Goal: Task Accomplishment & Management: Manage account settings

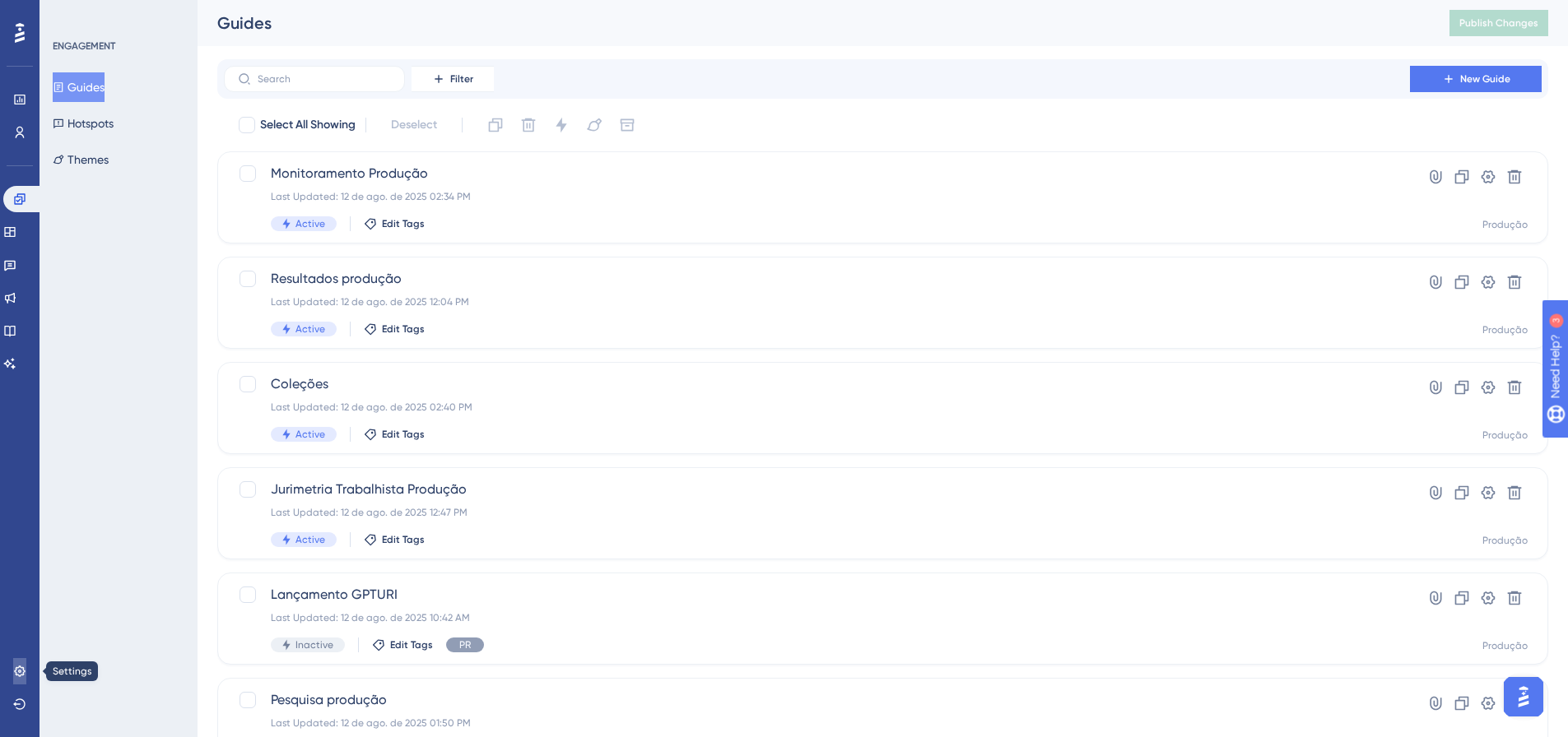
click at [13, 680] on link at bounding box center [19, 671] width 13 height 26
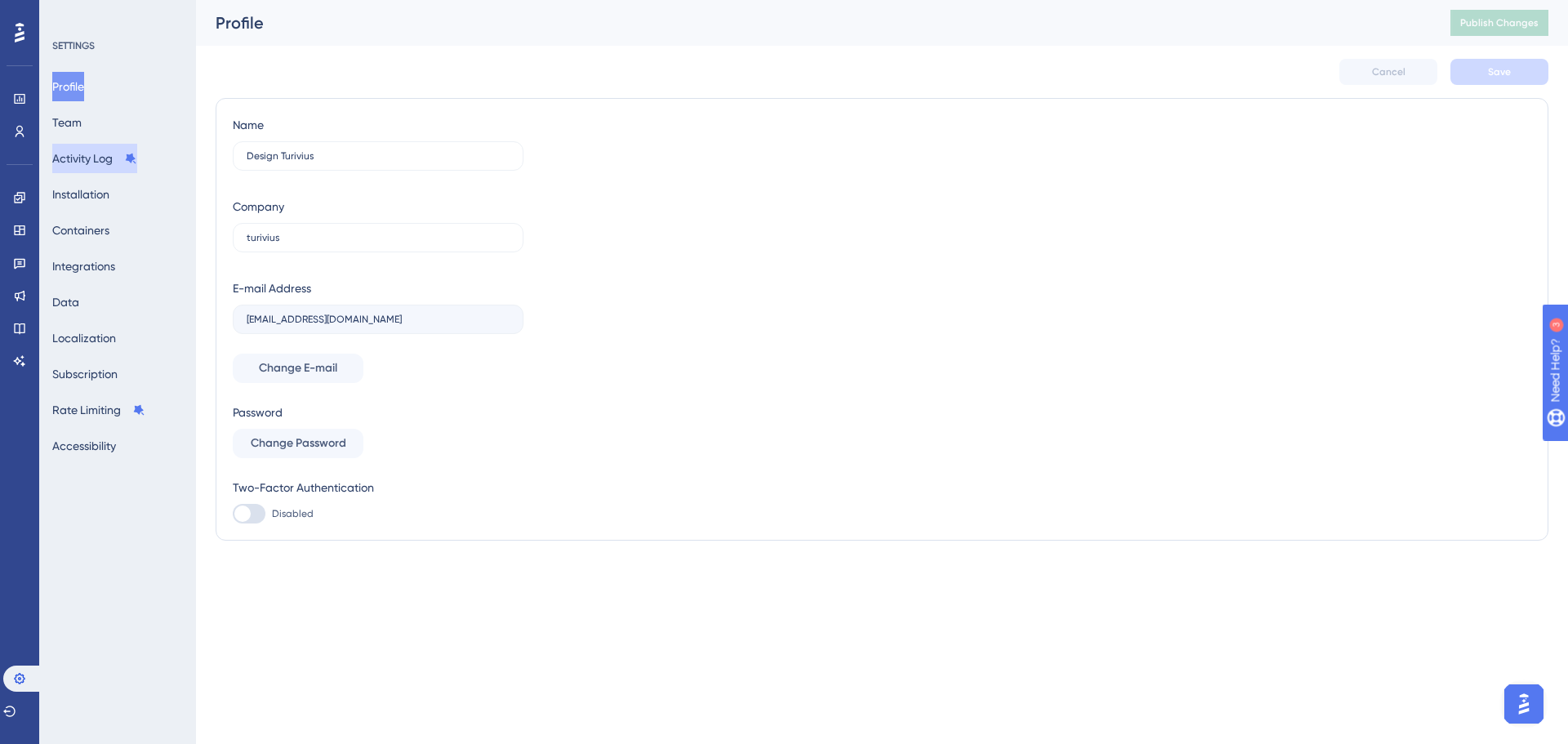
click at [91, 153] on button "Activity Log" at bounding box center [95, 158] width 85 height 30
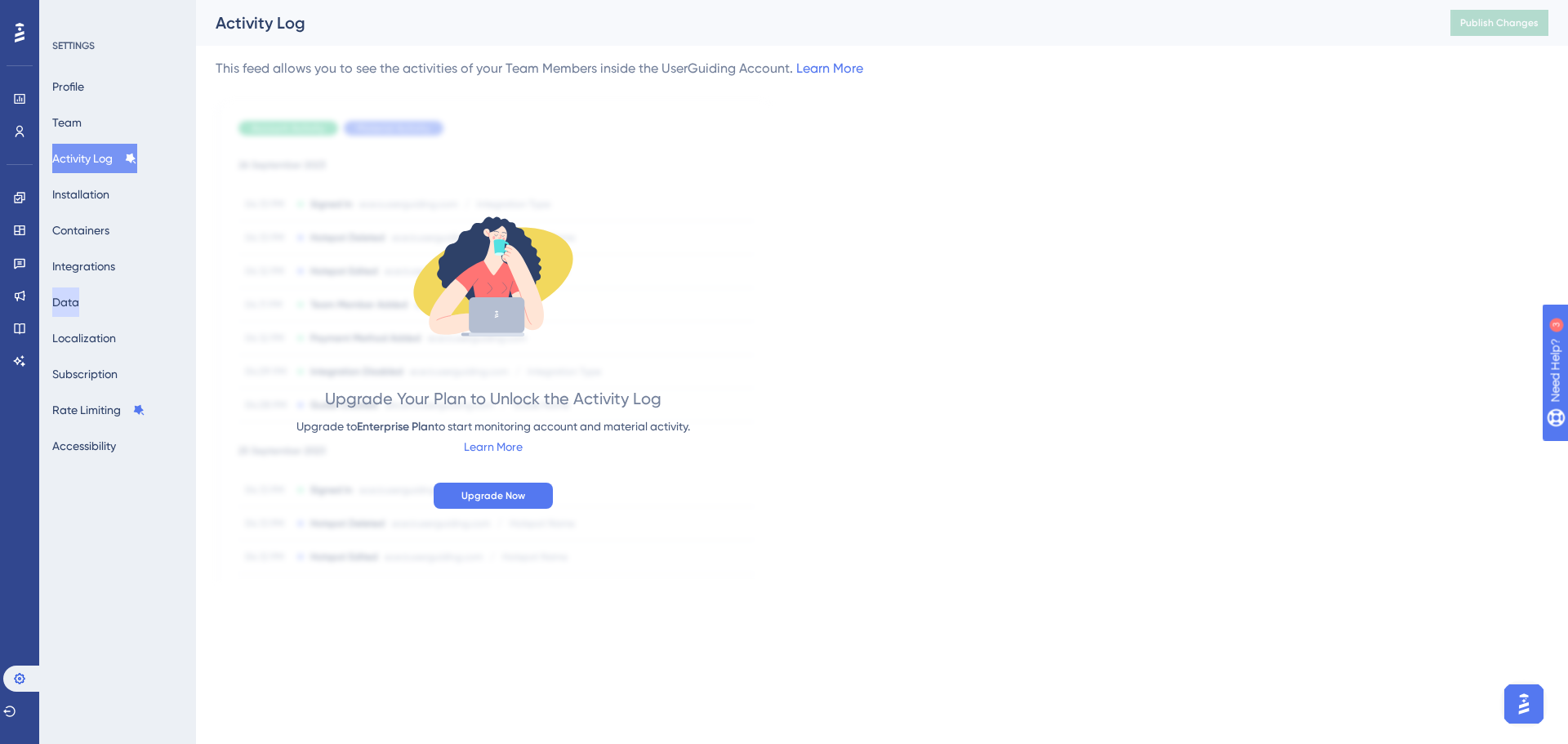
click at [79, 303] on button "Data" at bounding box center [65, 303] width 27 height 30
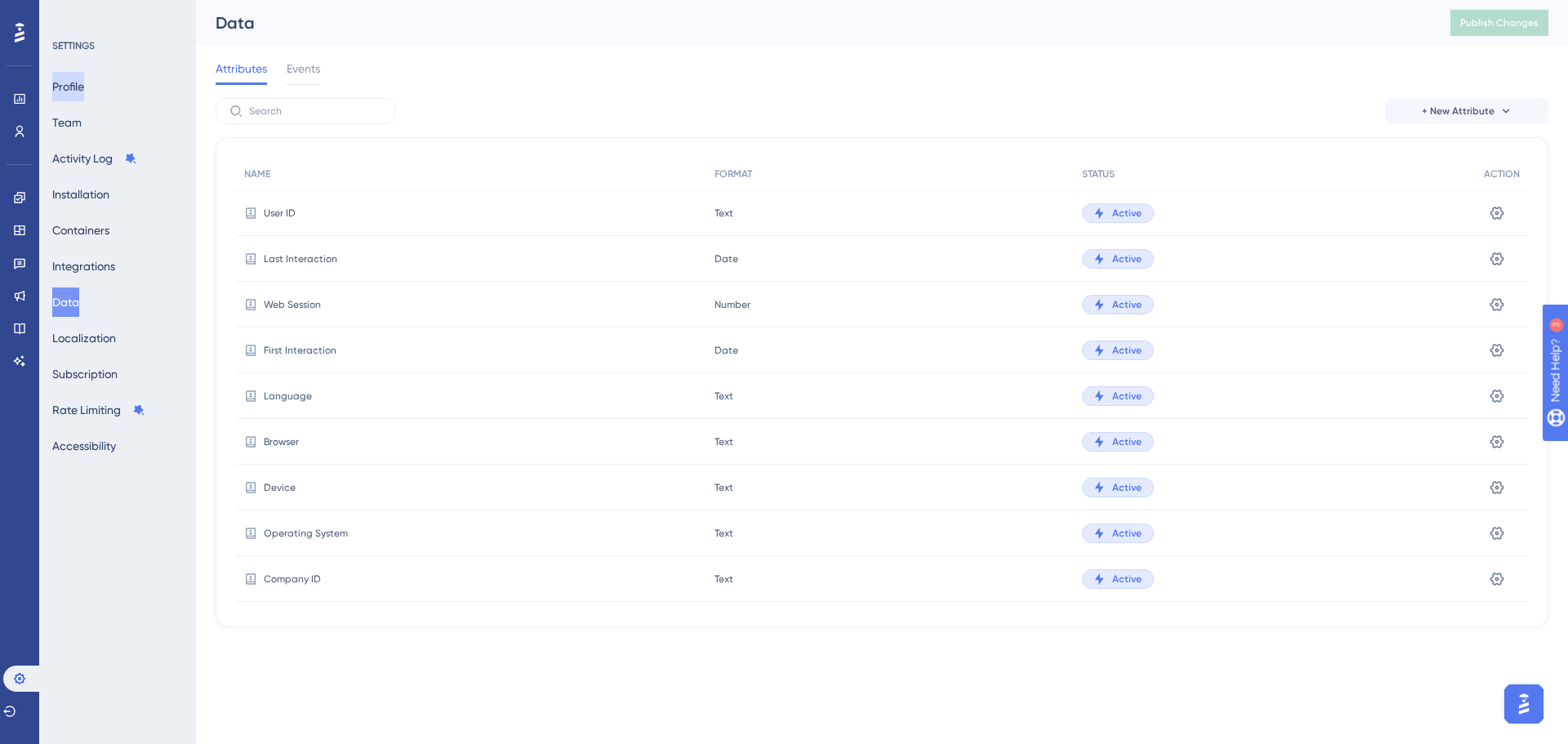
click at [84, 94] on button "Profile" at bounding box center [68, 87] width 32 height 30
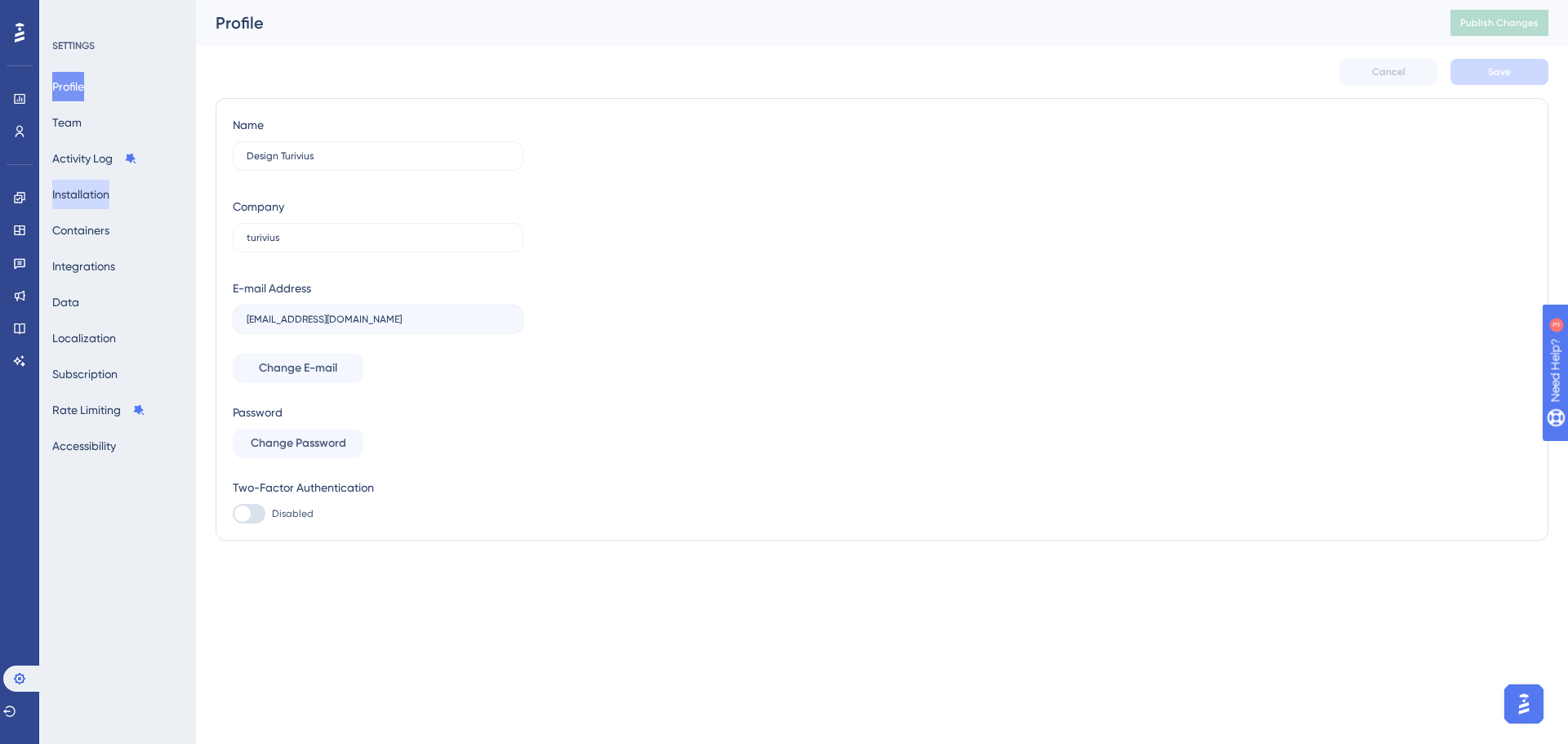
click at [100, 183] on button "Installation" at bounding box center [81, 195] width 57 height 30
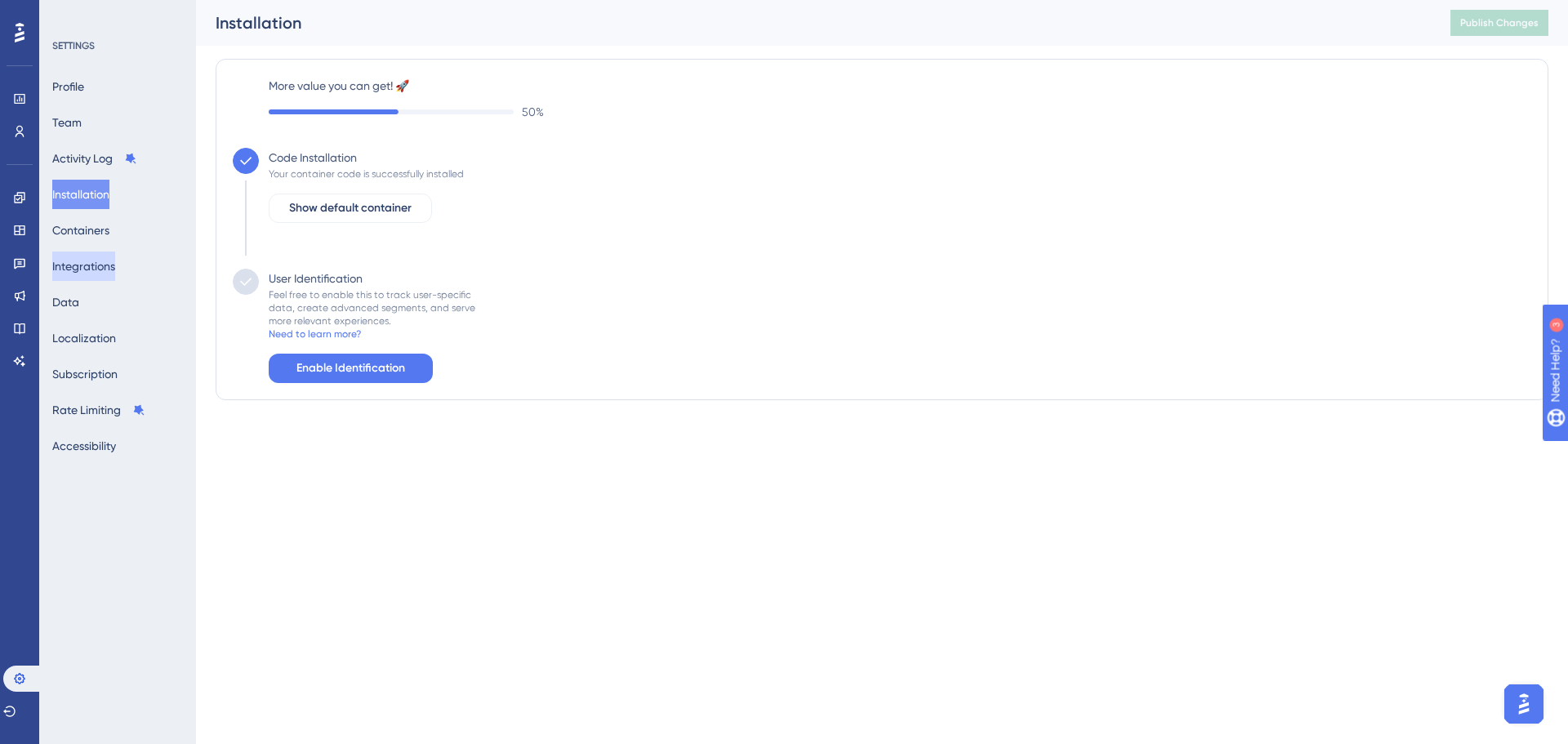
click at [85, 261] on button "Integrations" at bounding box center [84, 266] width 63 height 30
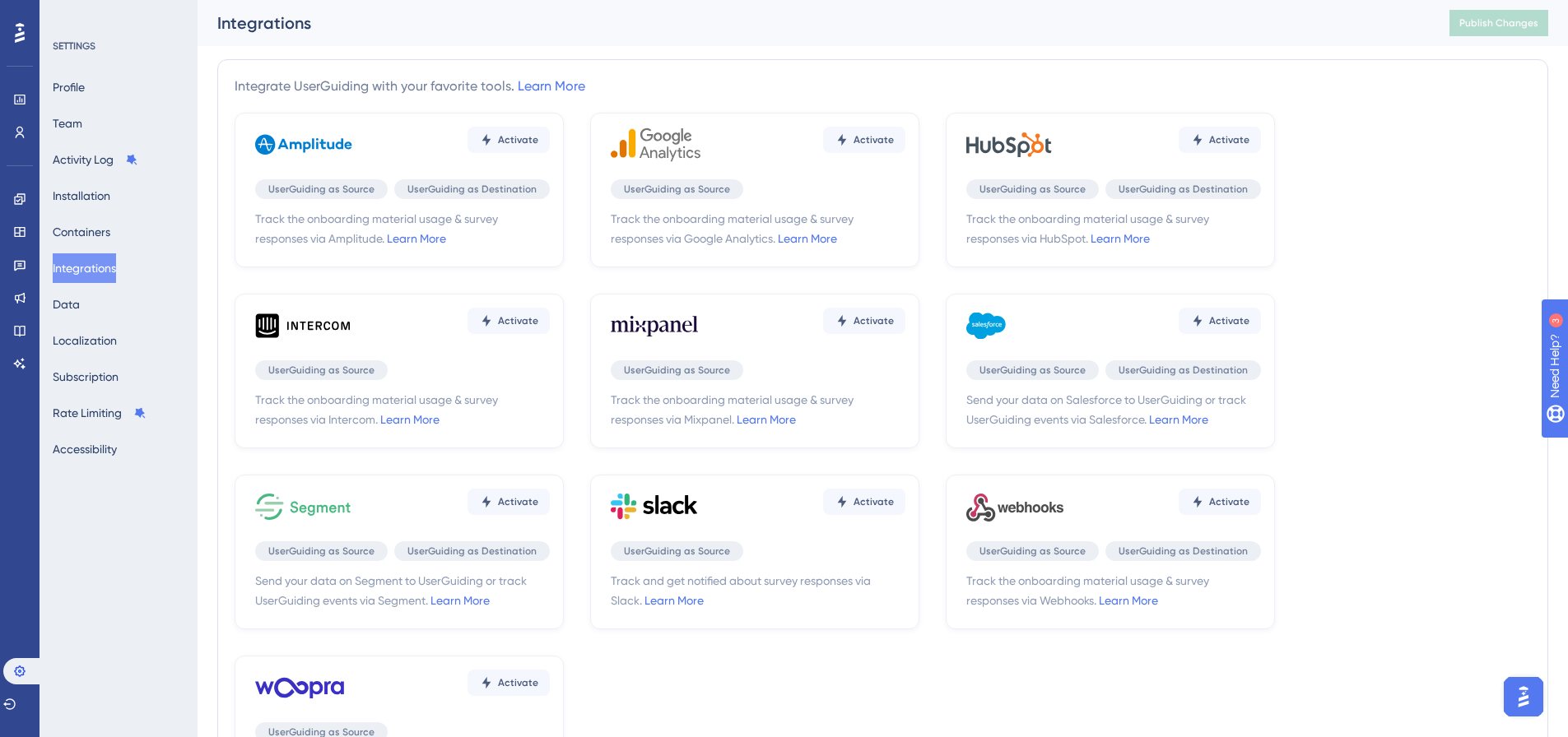
click at [96, 318] on div "Profile Team Activity Log Installation Containers Integrations Data Localizatio…" at bounding box center [120, 268] width 134 height 392
click at [99, 334] on button "Localization" at bounding box center [85, 341] width 64 height 30
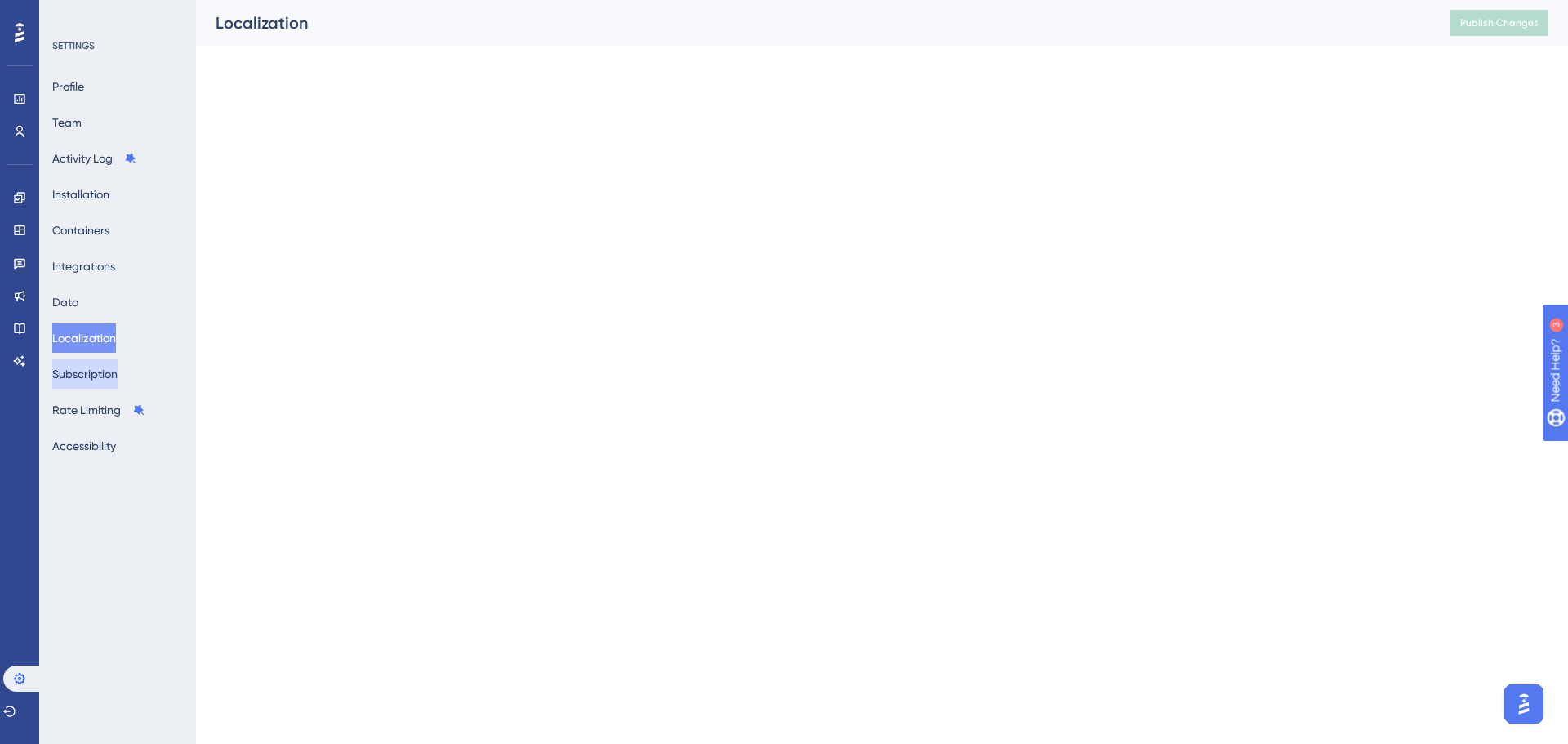
click at [105, 369] on button "Subscription" at bounding box center [85, 374] width 65 height 30
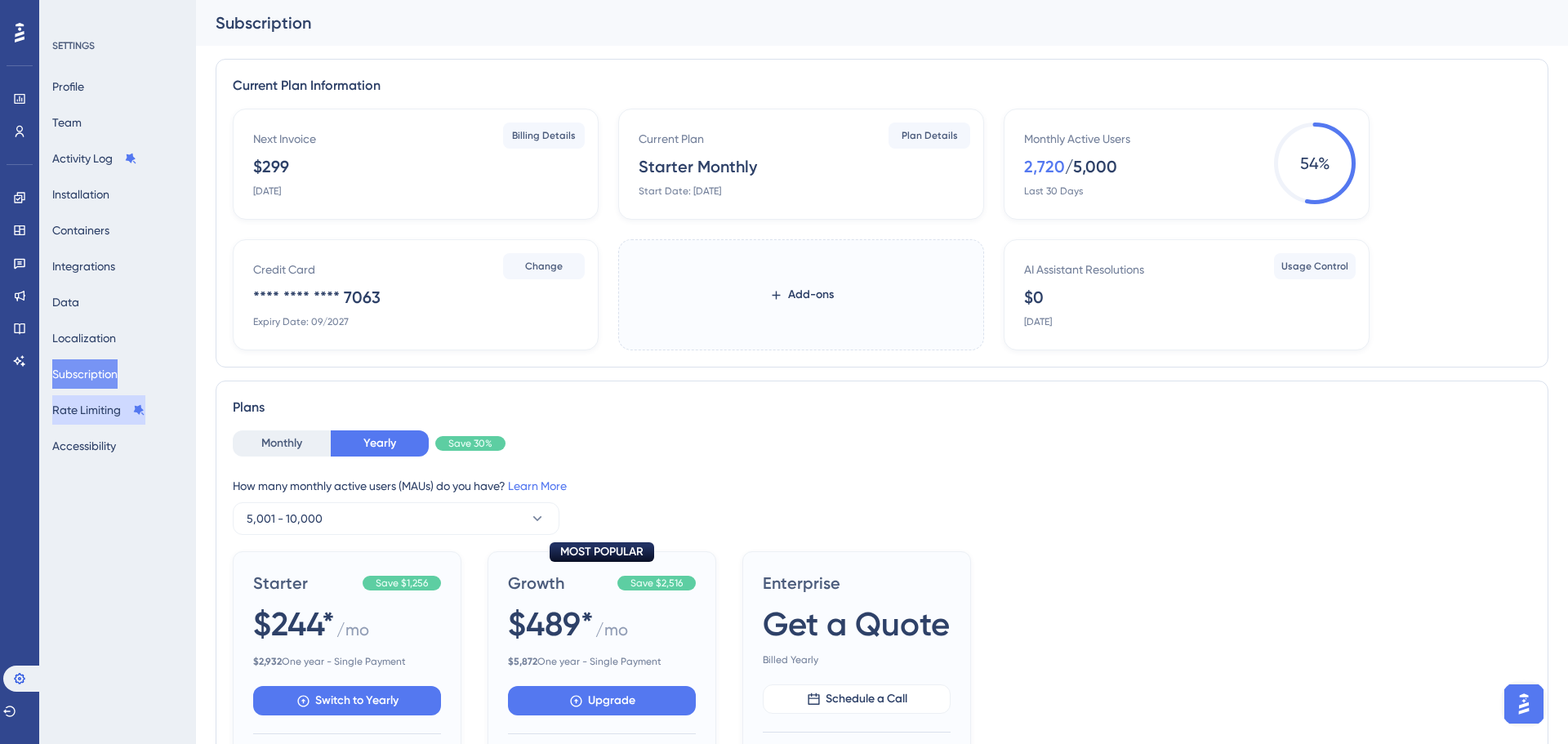
click at [109, 411] on button "Rate Limiting" at bounding box center [99, 410] width 93 height 30
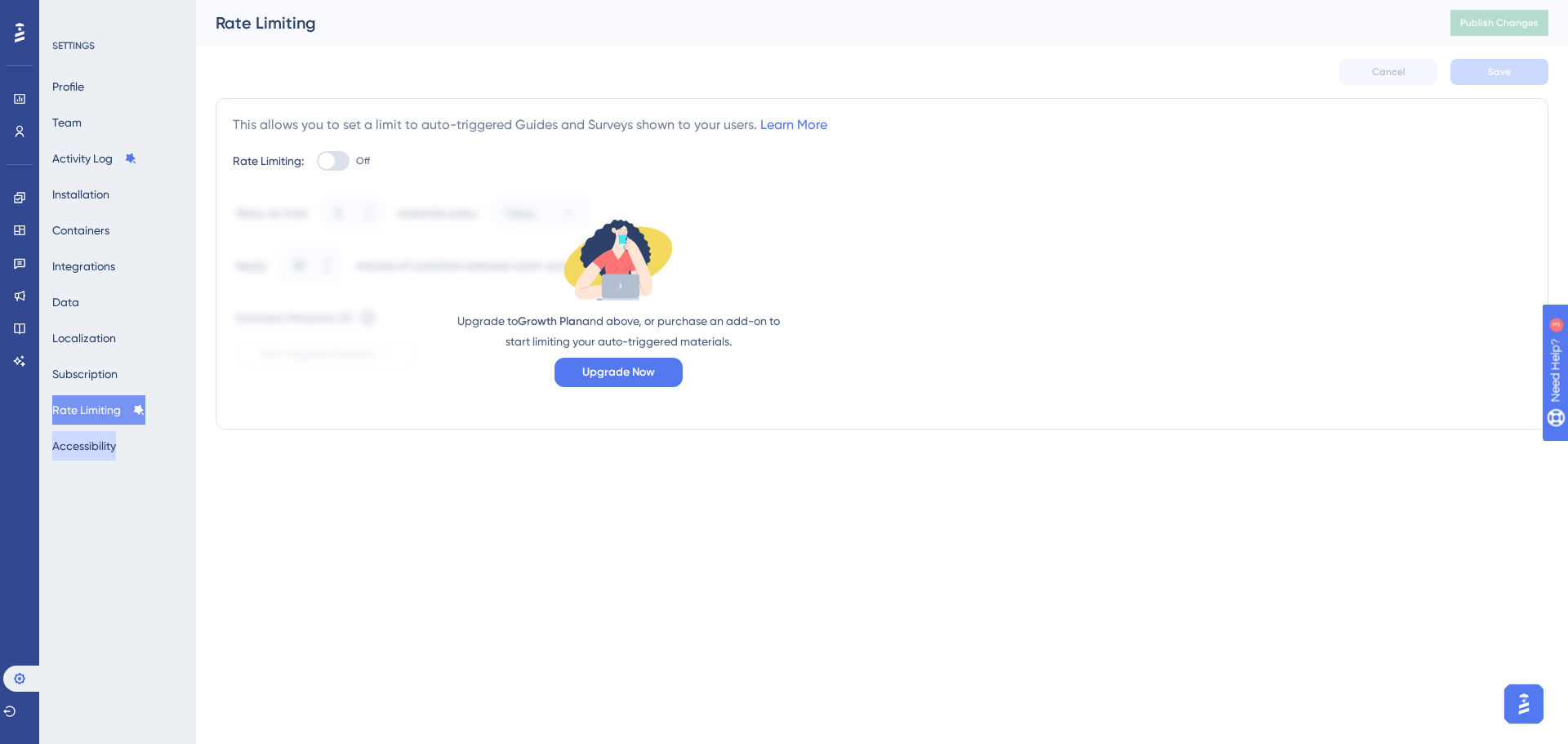
click at [102, 432] on button "Accessibility" at bounding box center [84, 446] width 63 height 30
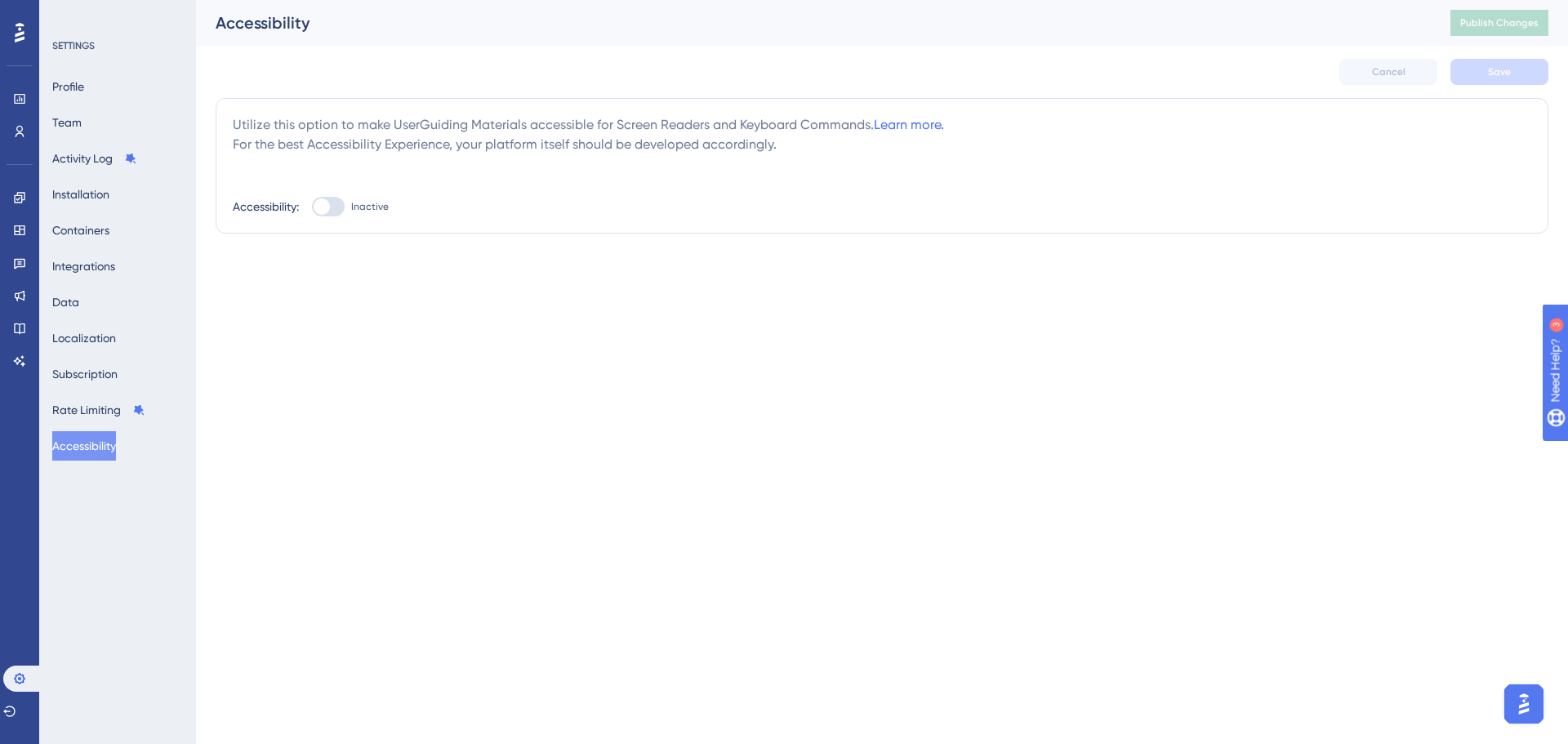
click at [119, 389] on div "Profile Team Activity Log Installation Containers Integrations Data Localizatio…" at bounding box center [119, 266] width 133 height 389
click at [110, 378] on button "Subscription" at bounding box center [85, 374] width 65 height 30
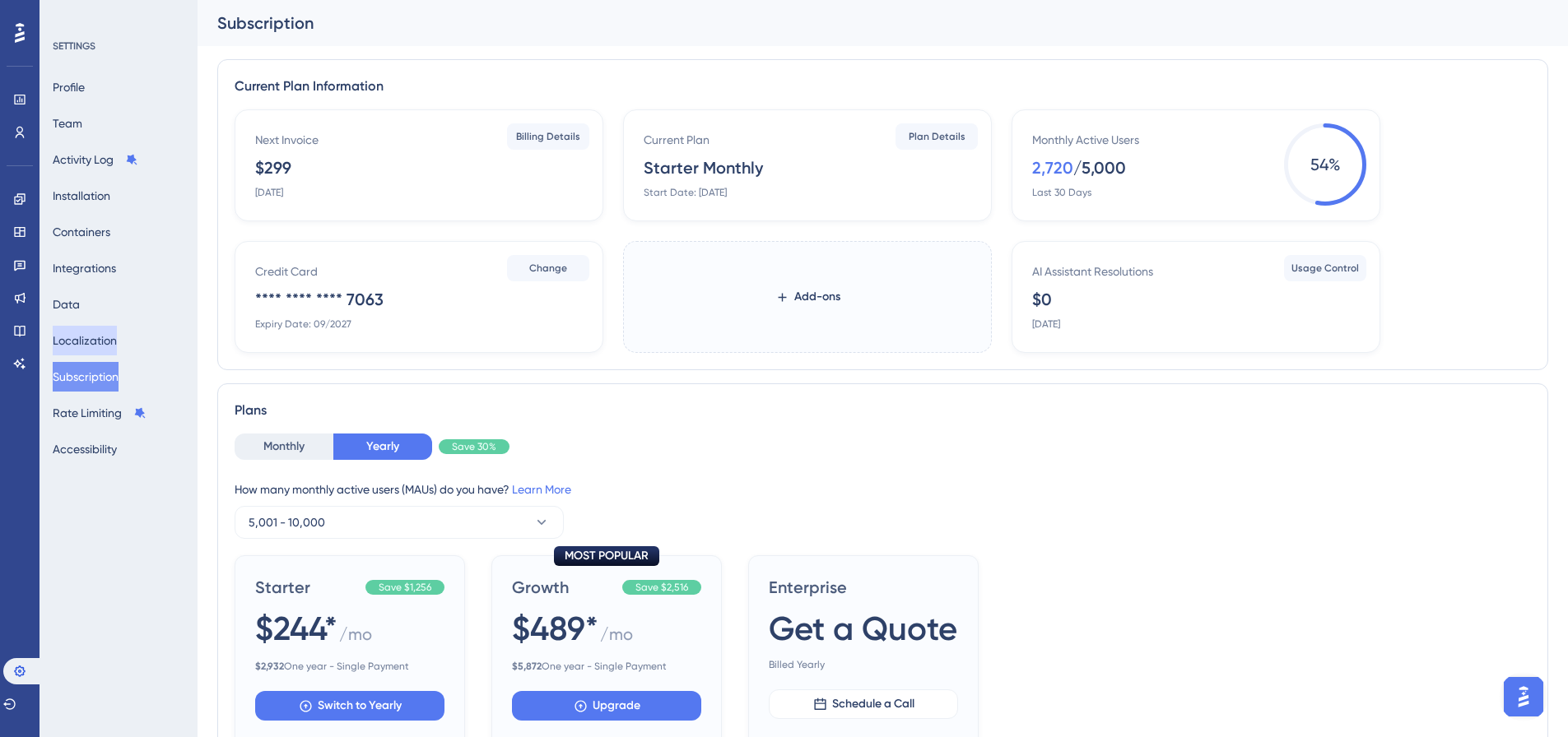
click at [97, 344] on button "Localization" at bounding box center [85, 341] width 64 height 30
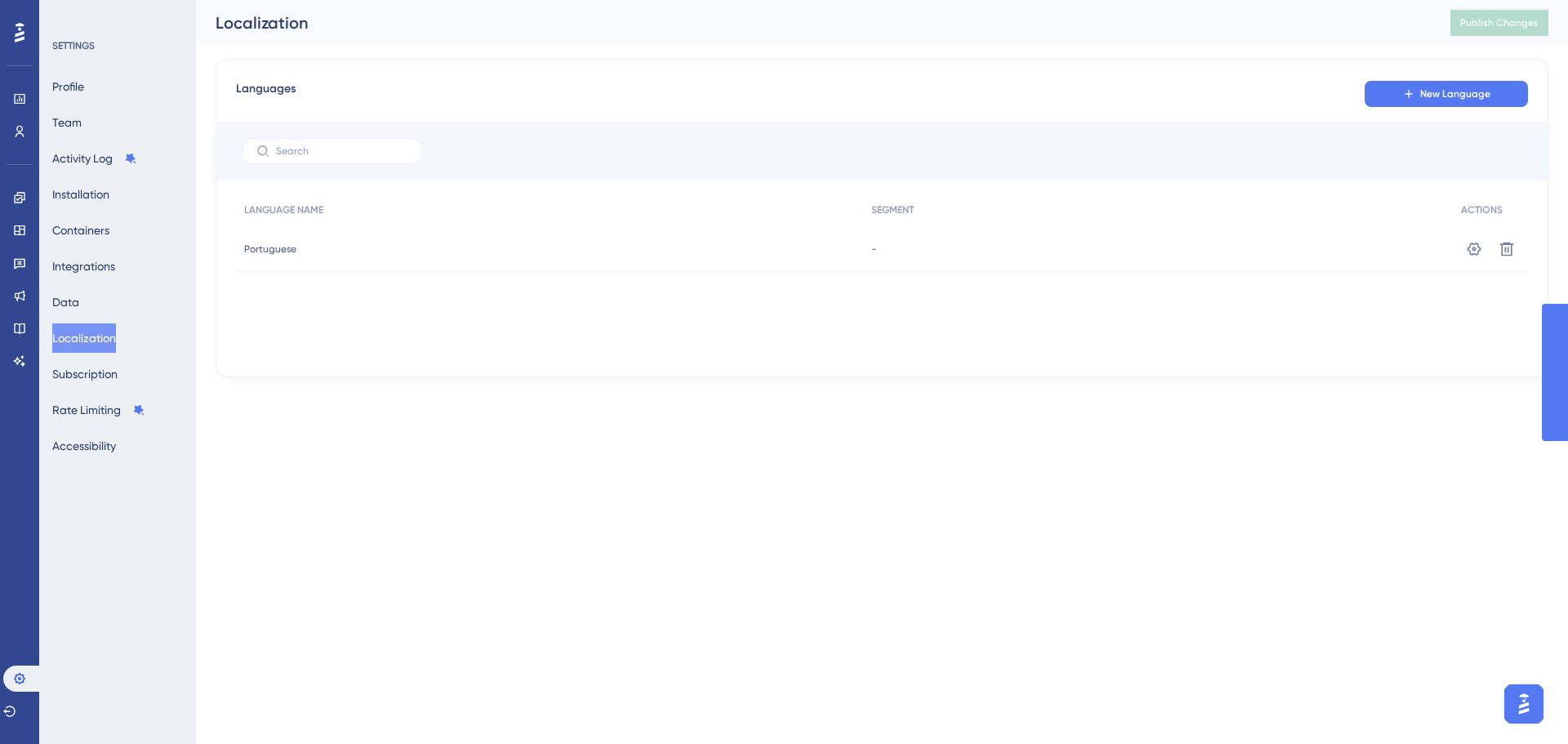
click at [82, 286] on div "Profile Team Activity Log Installation Containers Integrations Data Localizatio…" at bounding box center [119, 266] width 133 height 389
click at [17, 119] on link at bounding box center [19, 132] width 13 height 26
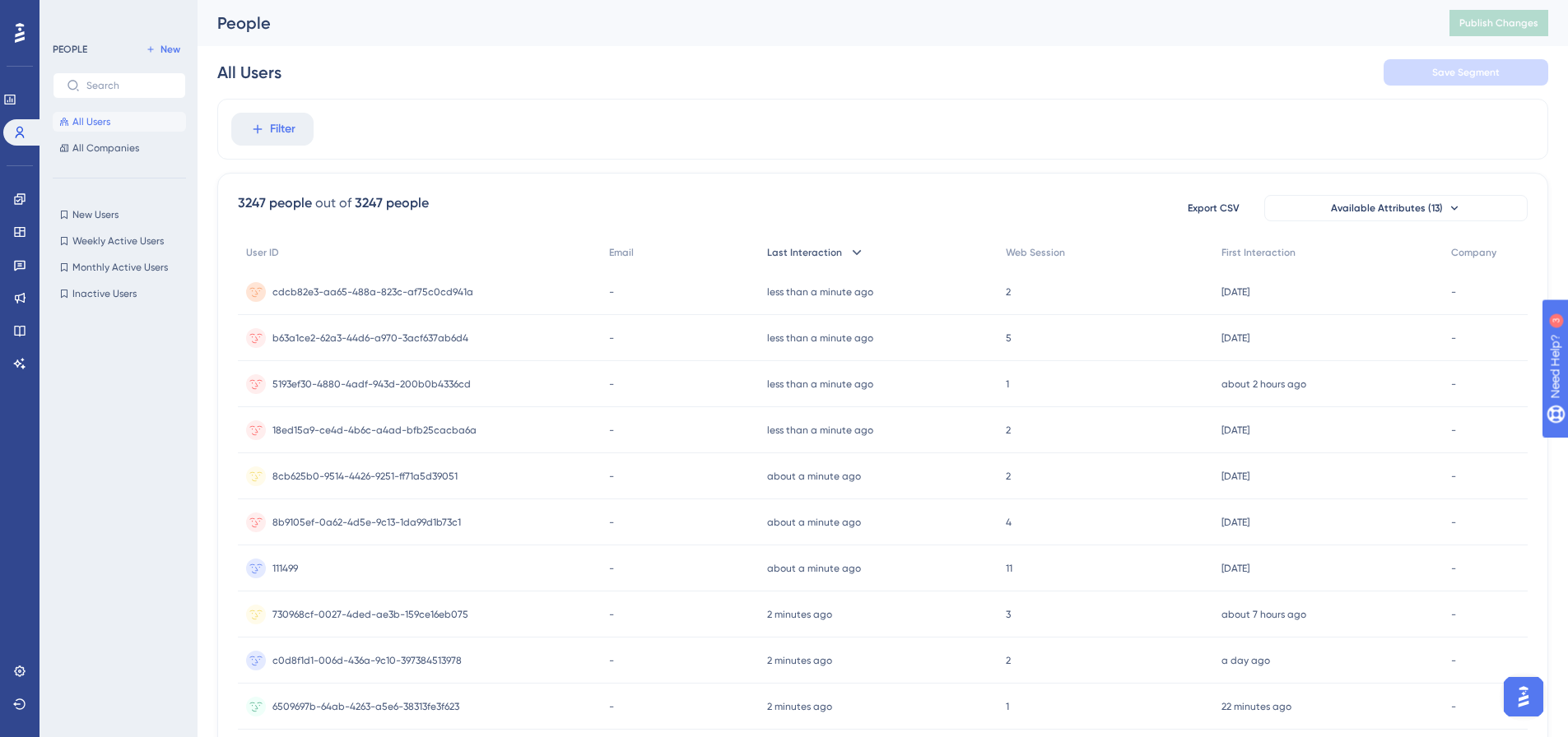
click at [830, 258] on span "Last Interaction" at bounding box center [804, 252] width 75 height 13
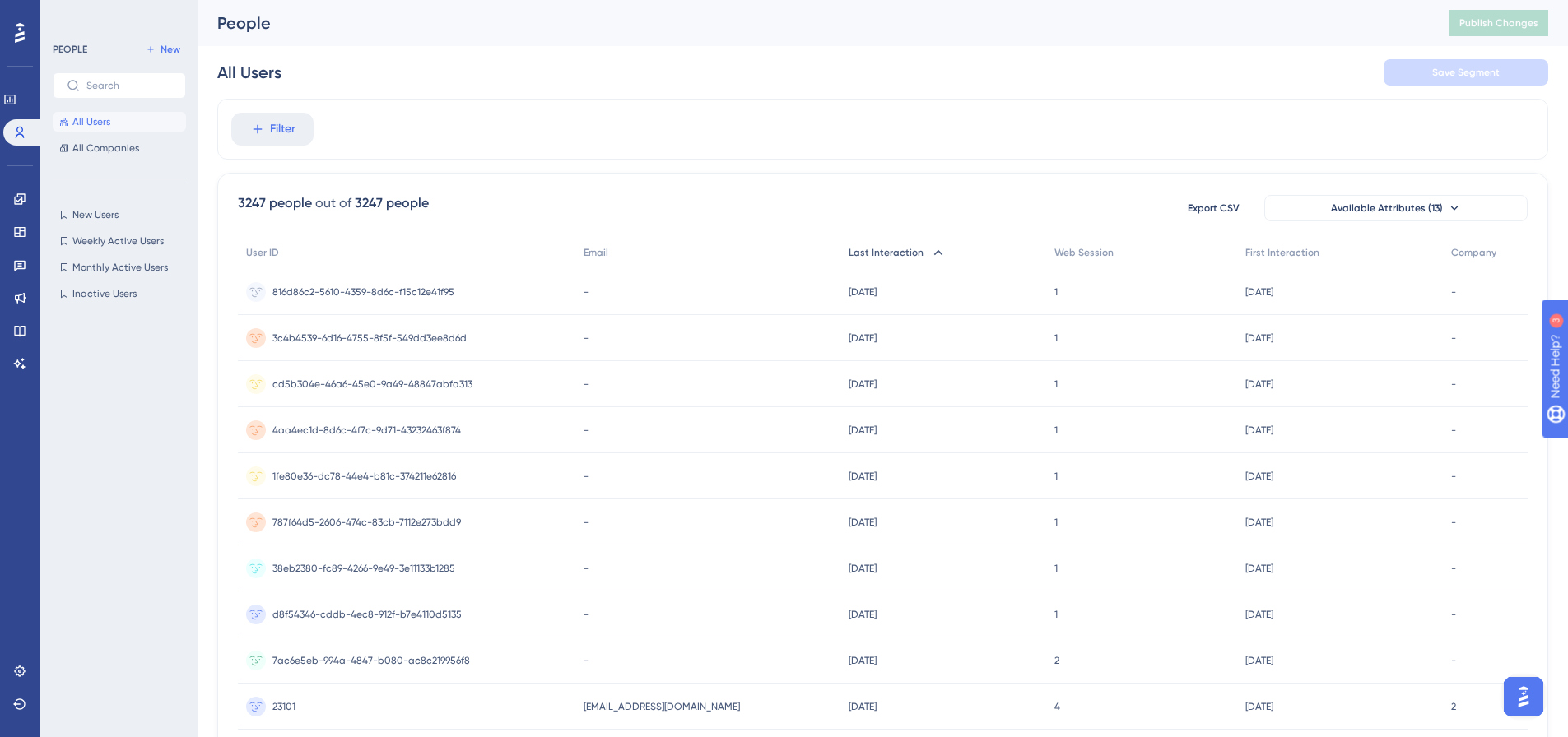
click at [876, 254] on span "Last Interaction" at bounding box center [886, 252] width 75 height 13
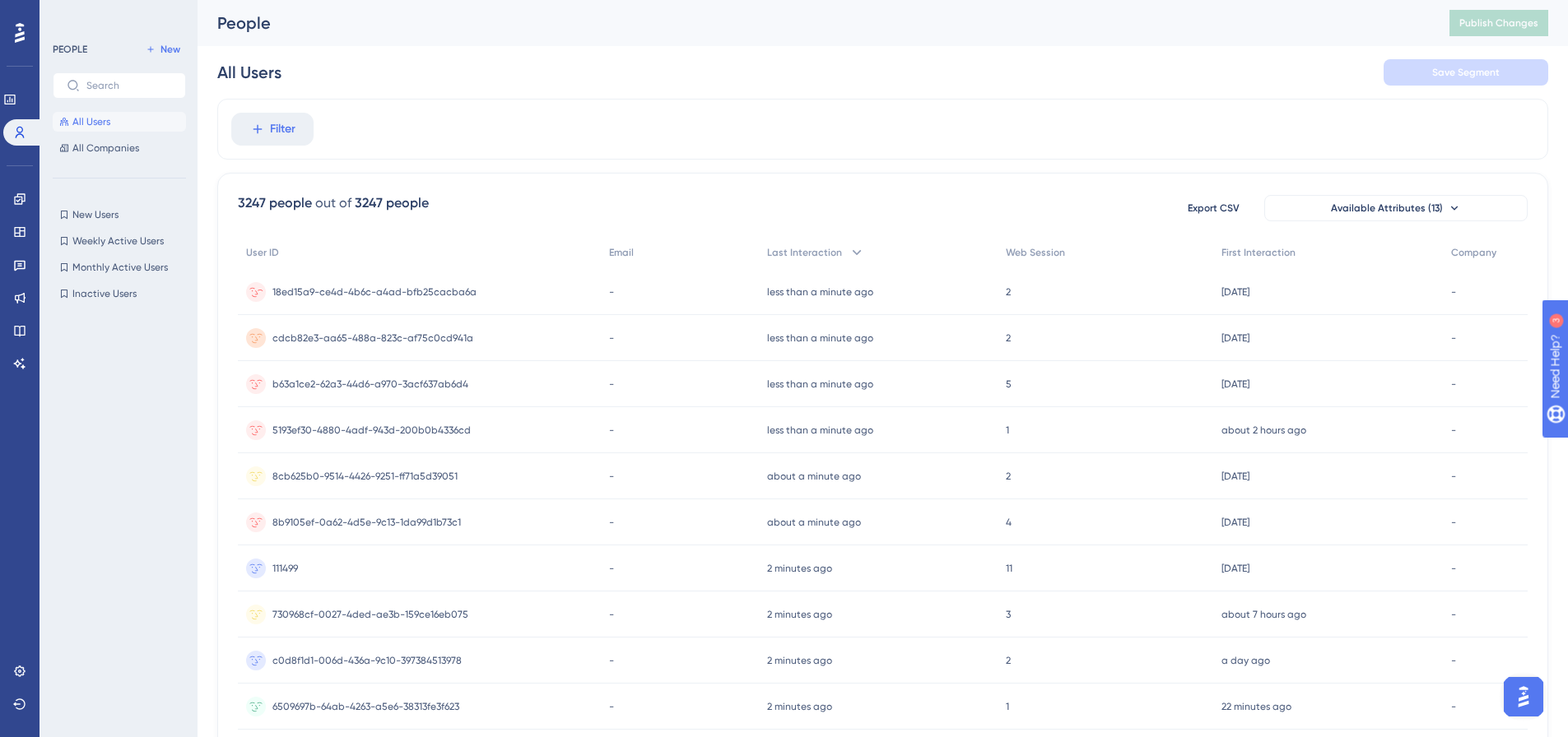
click at [435, 289] on span "18ed15a9-ce4d-4b6c-a4ad-bfb25cacba6a" at bounding box center [374, 291] width 204 height 13
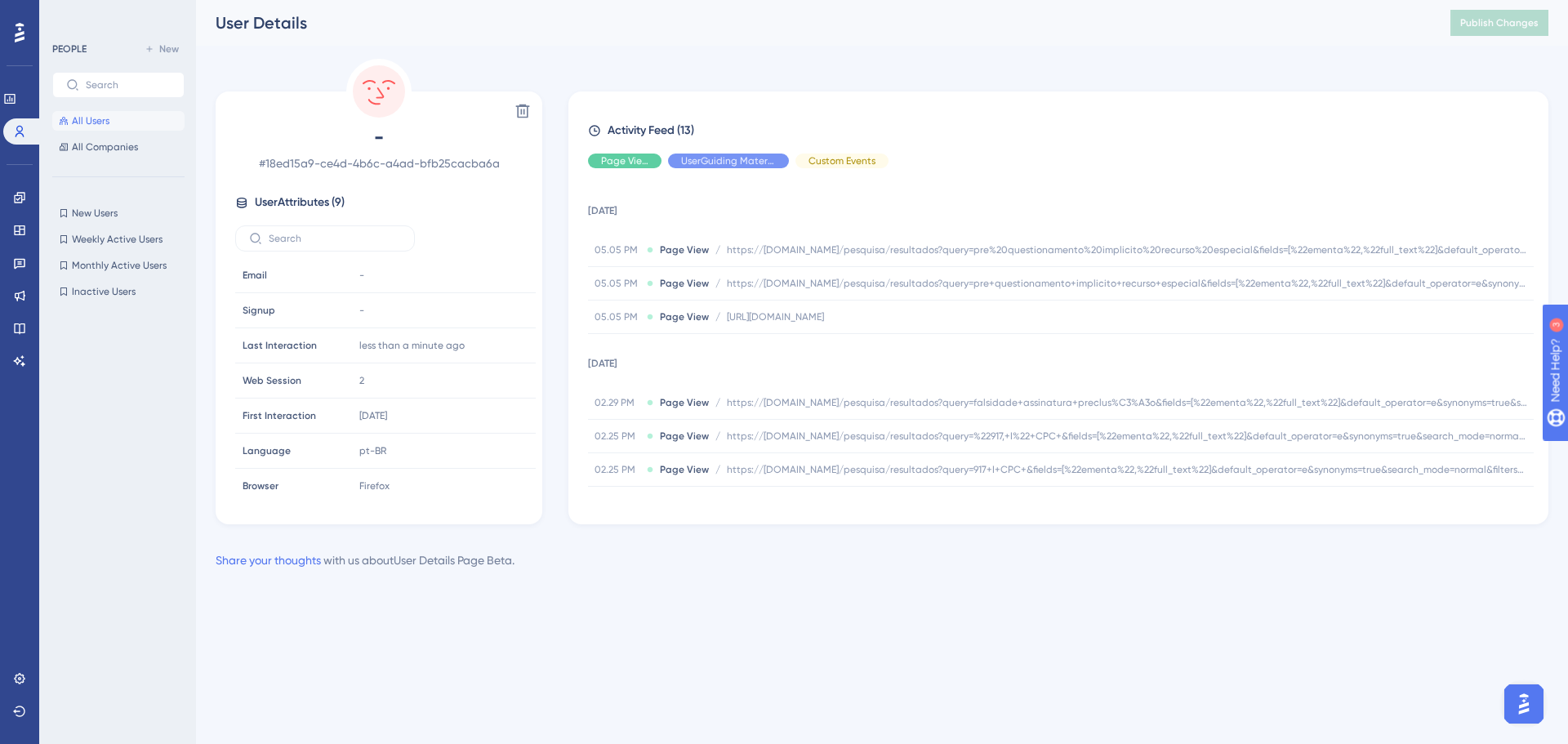
click at [104, 115] on span "All Users" at bounding box center [91, 121] width 38 height 13
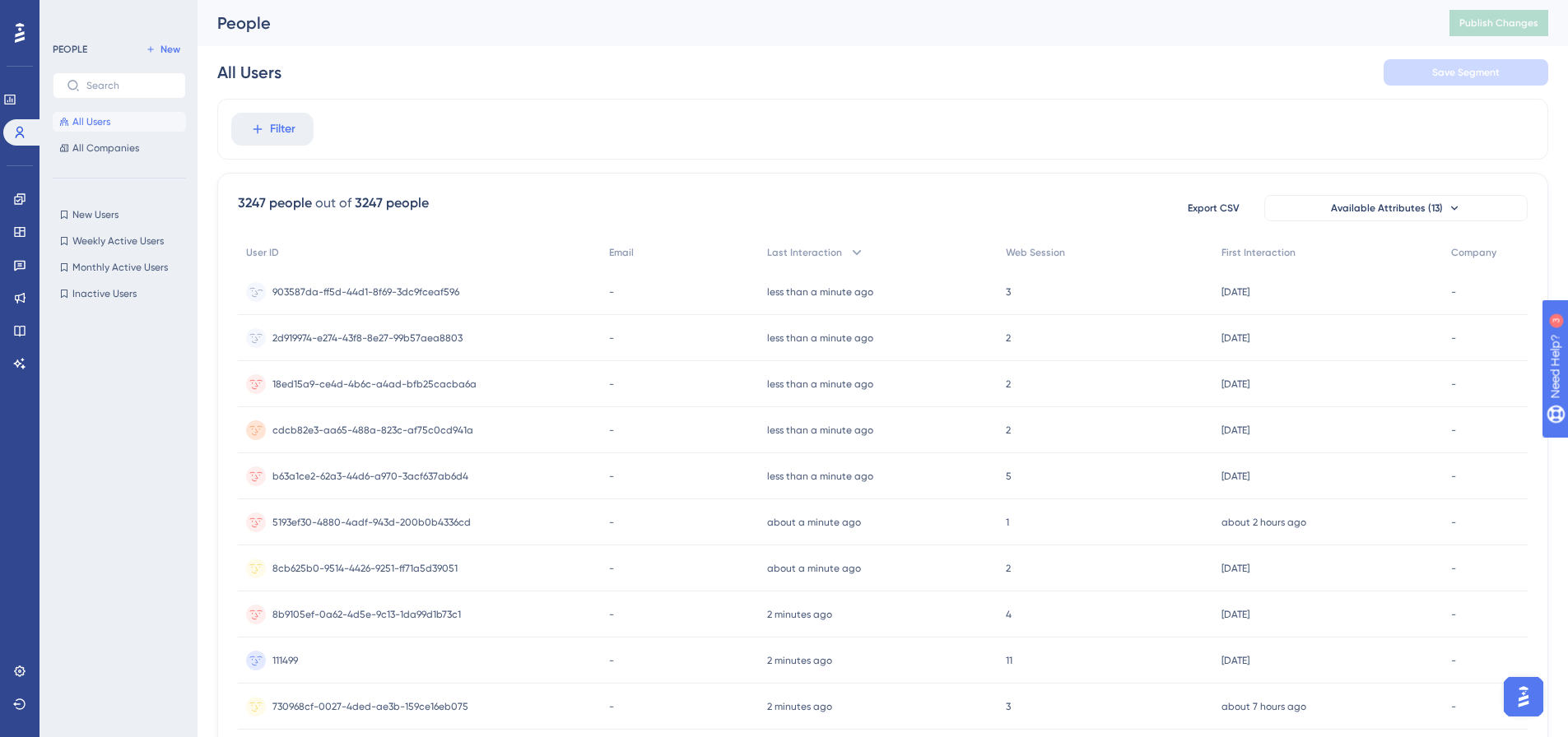
click at [462, 284] on div "903587da-ff5d-44d1-8f69-3dc9fceaf596 903587da-ff5d-44d1-8f69-3dc9fceaf596" at bounding box center [420, 292] width 363 height 46
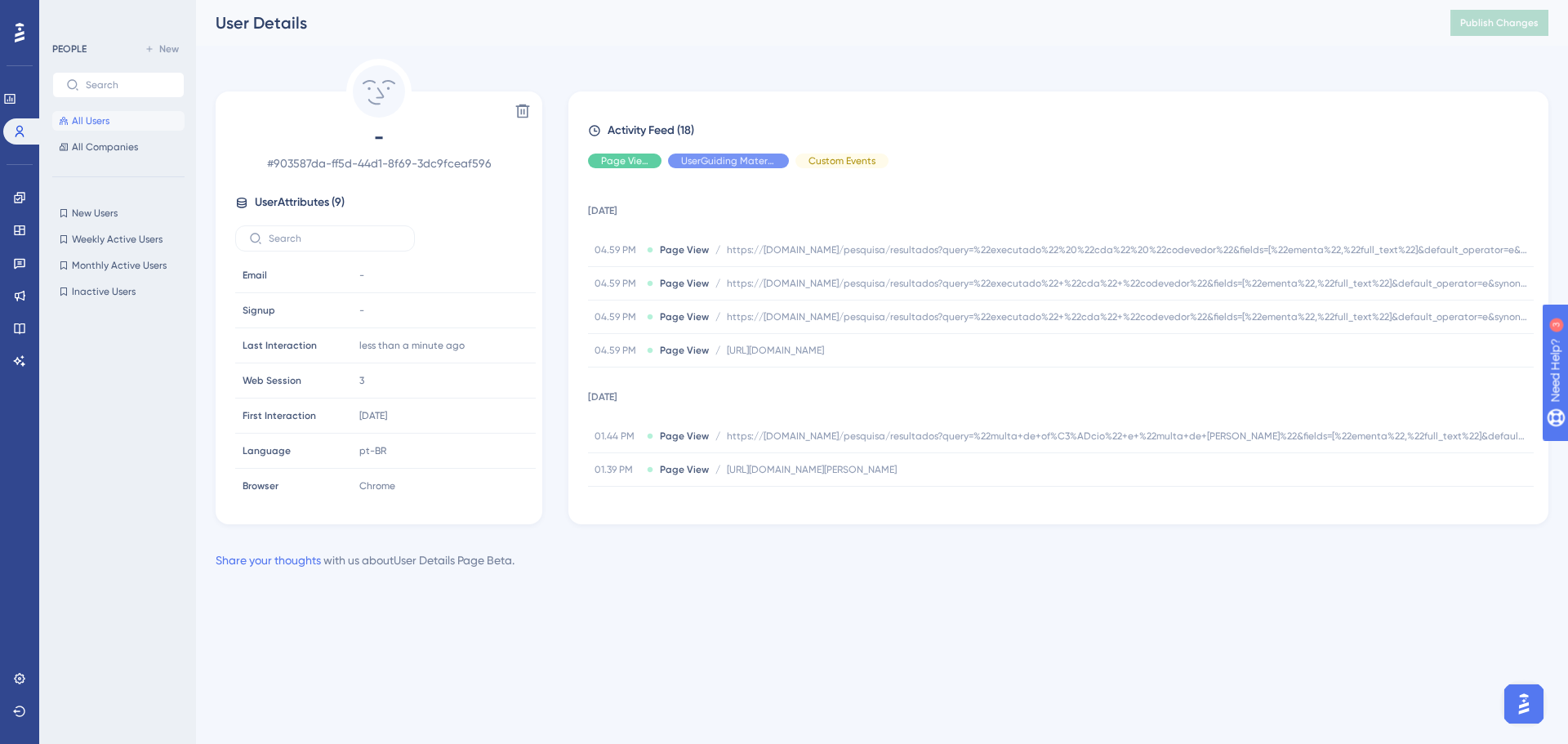
click at [131, 119] on button "All Users" at bounding box center [119, 121] width 133 height 20
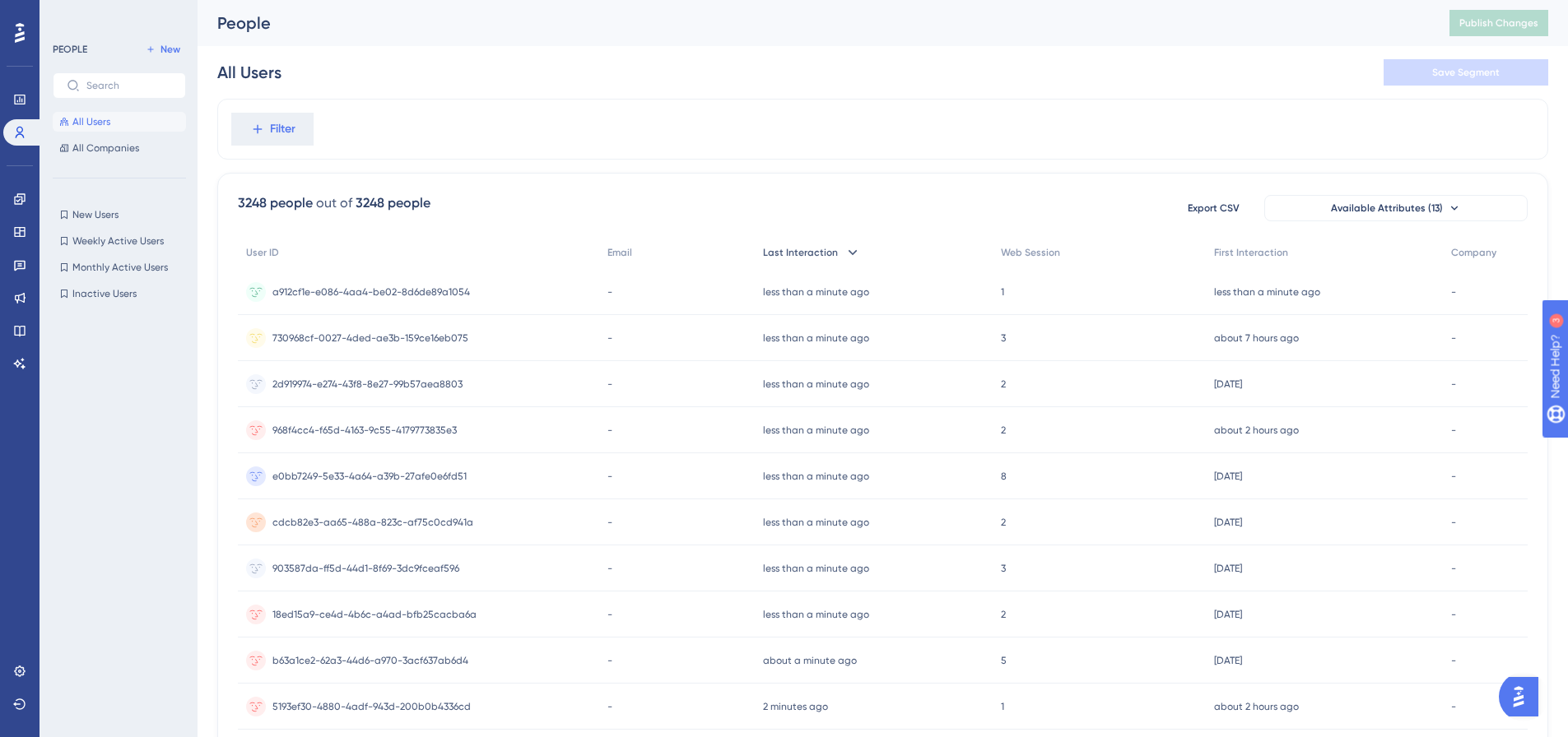
click at [827, 253] on span "Last Interaction" at bounding box center [800, 252] width 75 height 13
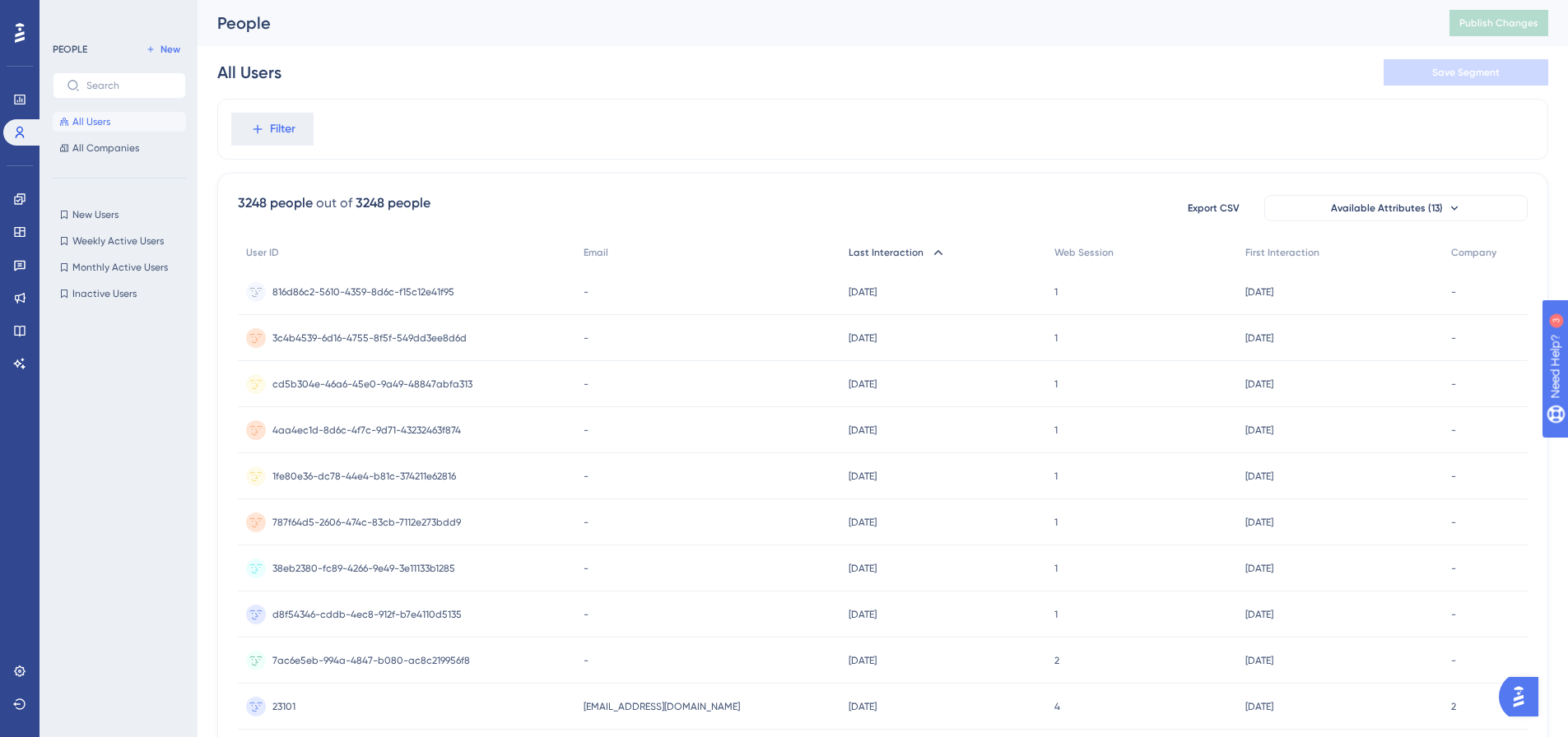
click at [849, 251] on span "Last Interaction" at bounding box center [886, 252] width 75 height 13
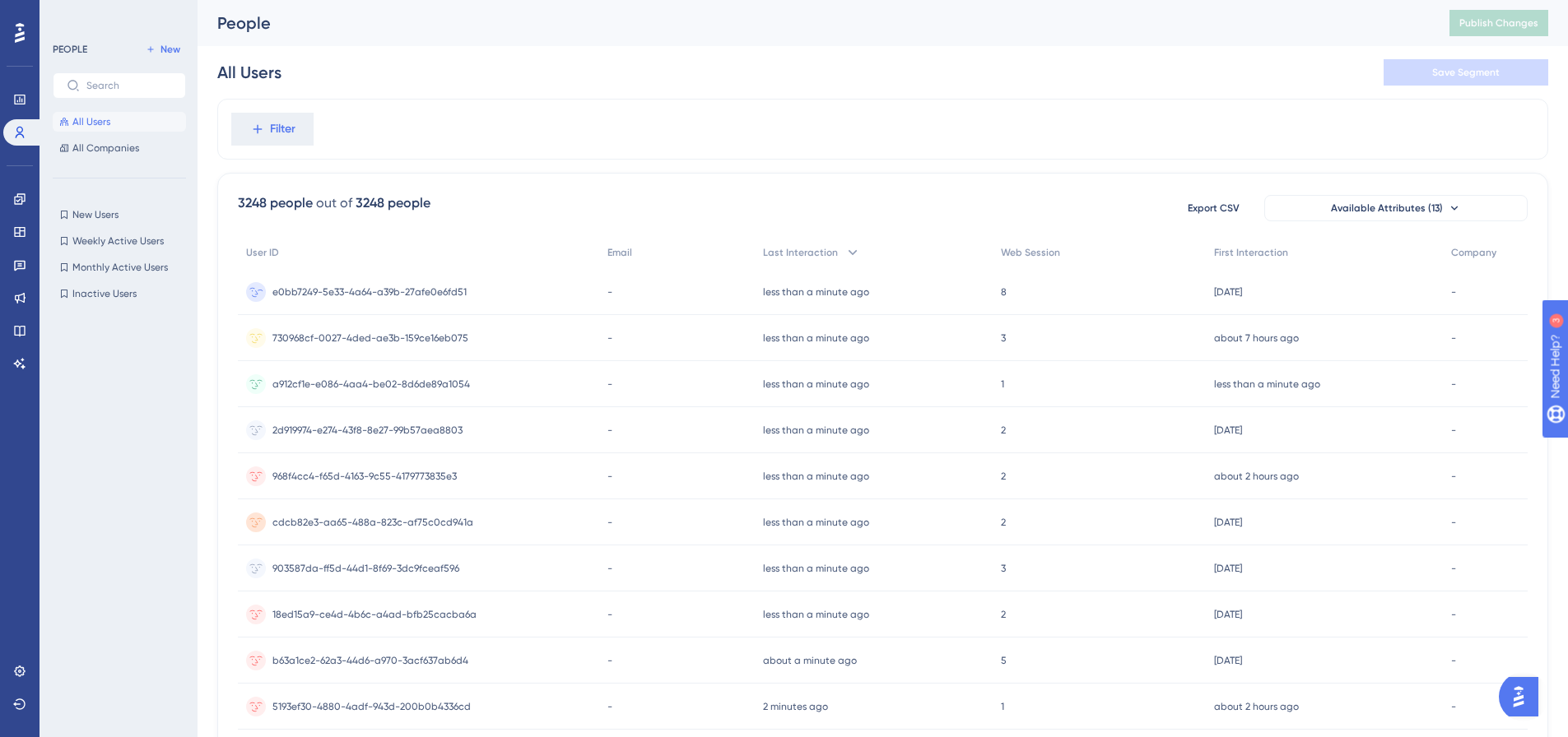
click at [375, 285] on span "e0bb7249-5e33-4a64-a39b-27afe0e6fd51" at bounding box center [369, 291] width 195 height 13
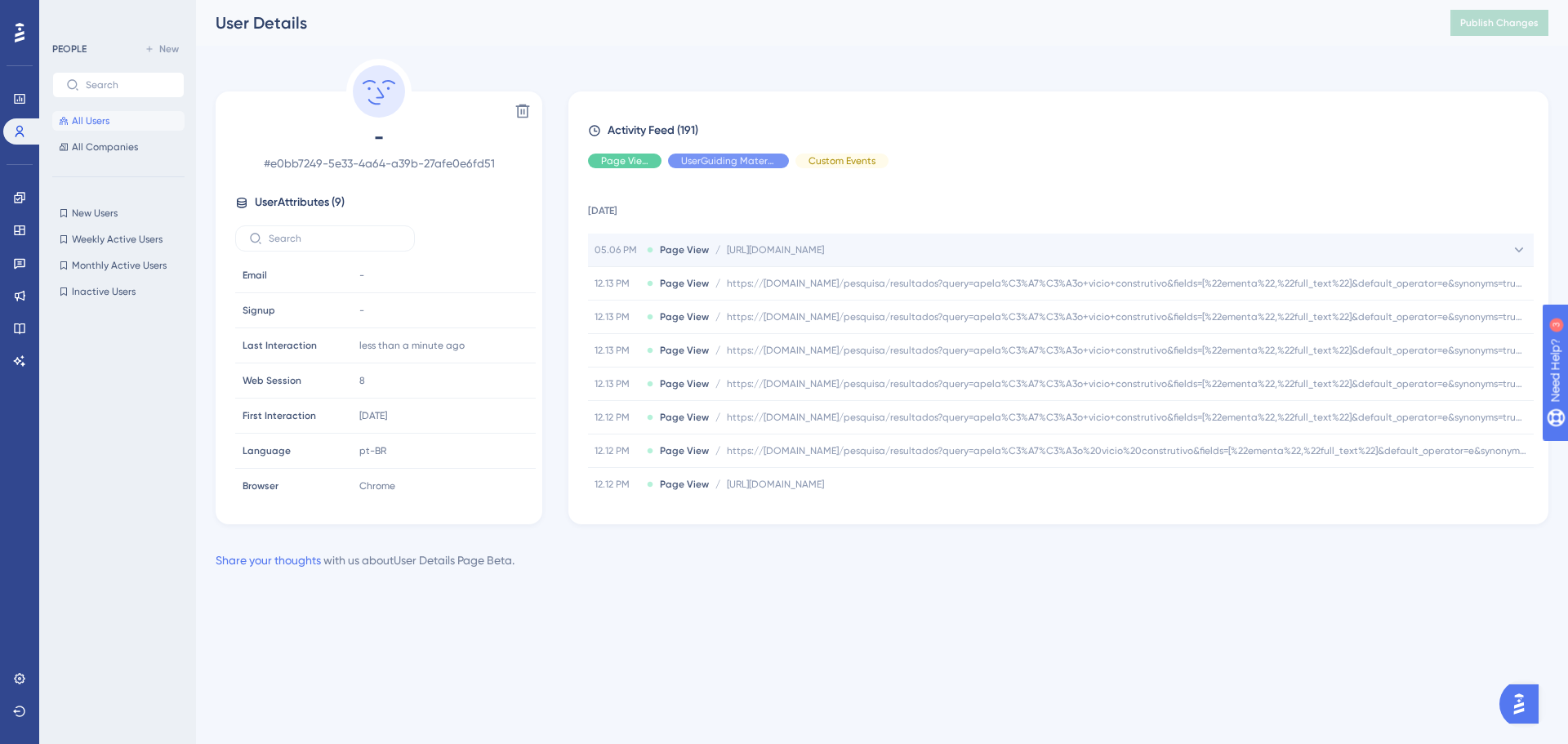
click at [869, 255] on div "05.06 PM Page View / [URL][DOMAIN_NAME] [URL][DOMAIN_NAME]" at bounding box center [1061, 249] width 946 height 33
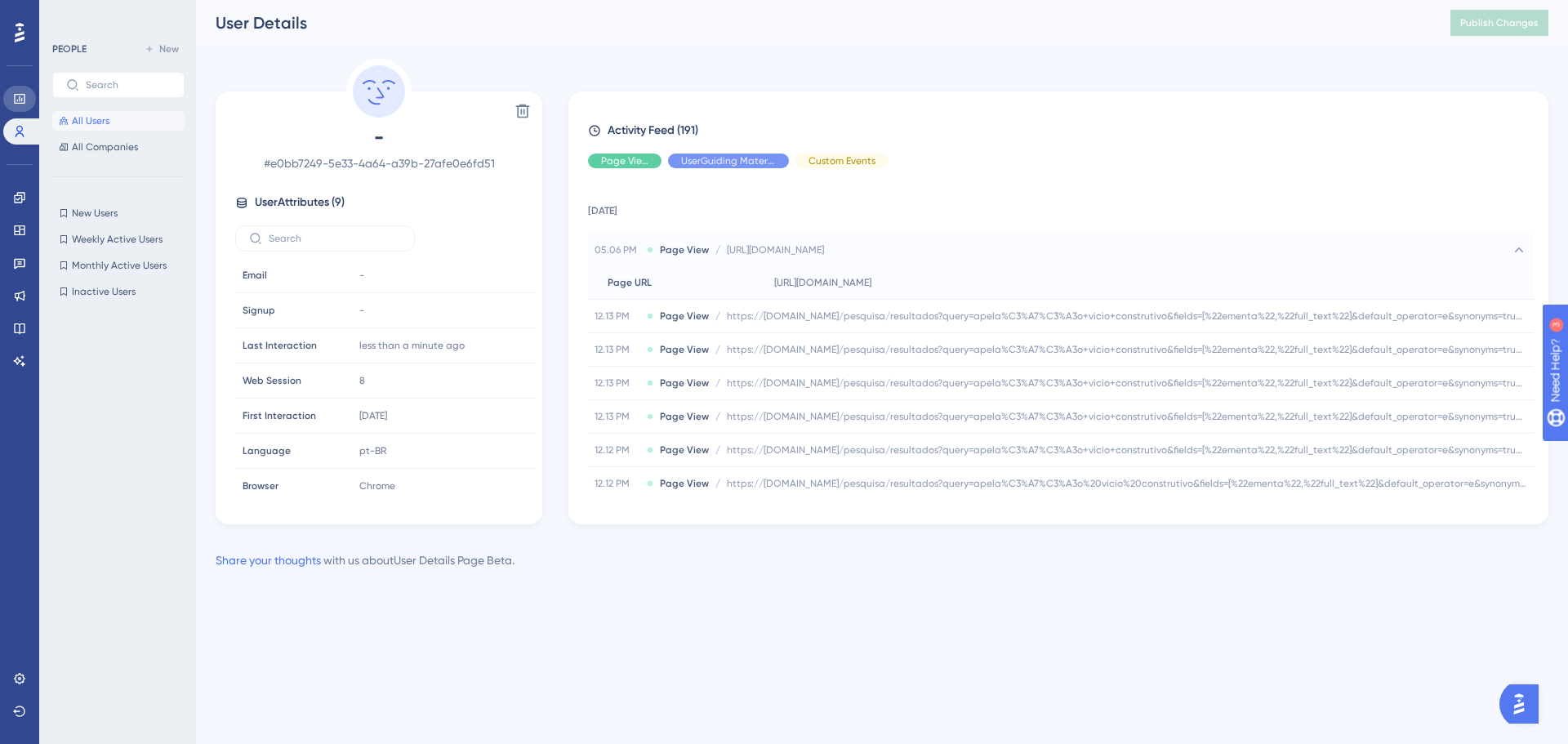
click at [11, 91] on link at bounding box center [19, 99] width 33 height 26
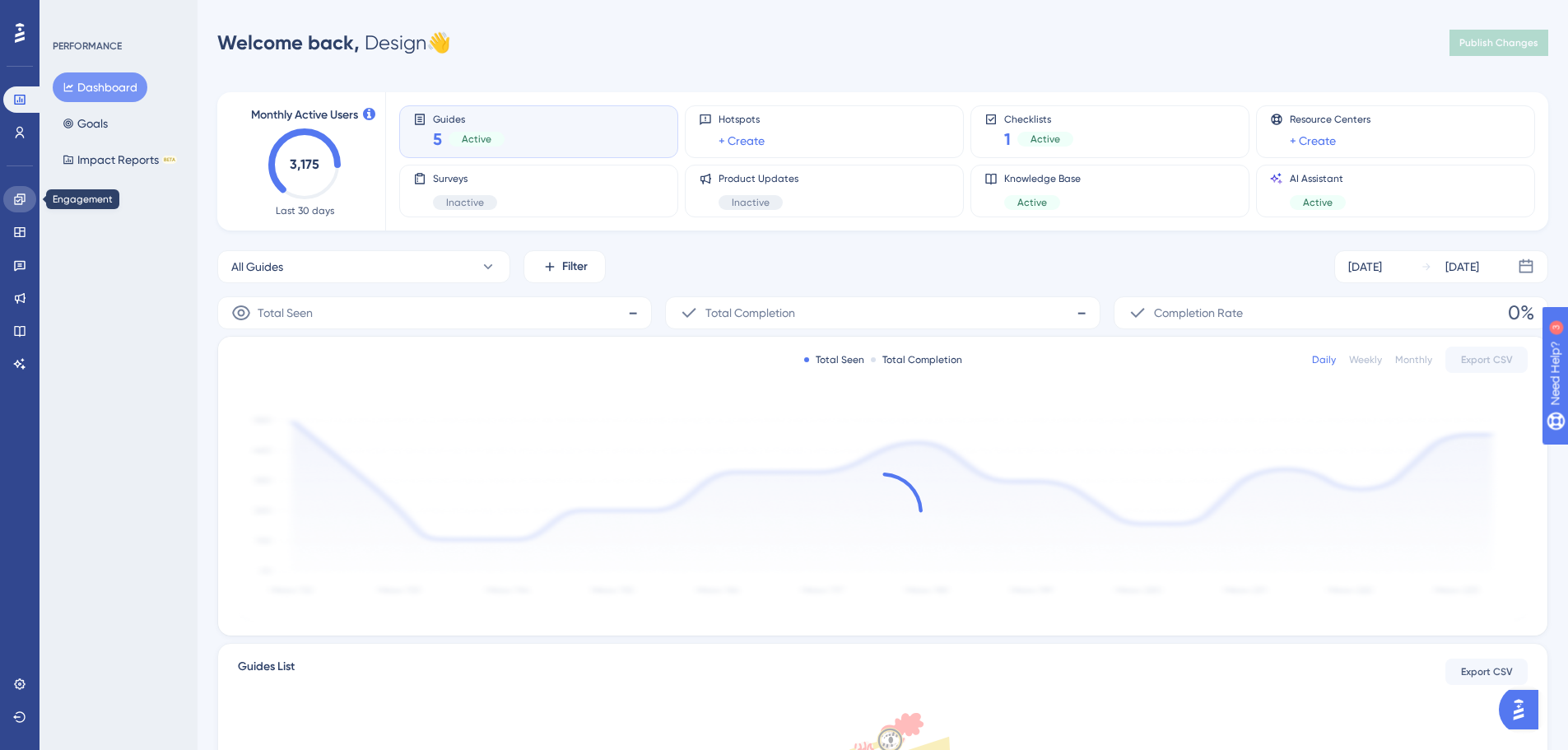
click at [10, 205] on link at bounding box center [19, 199] width 33 height 26
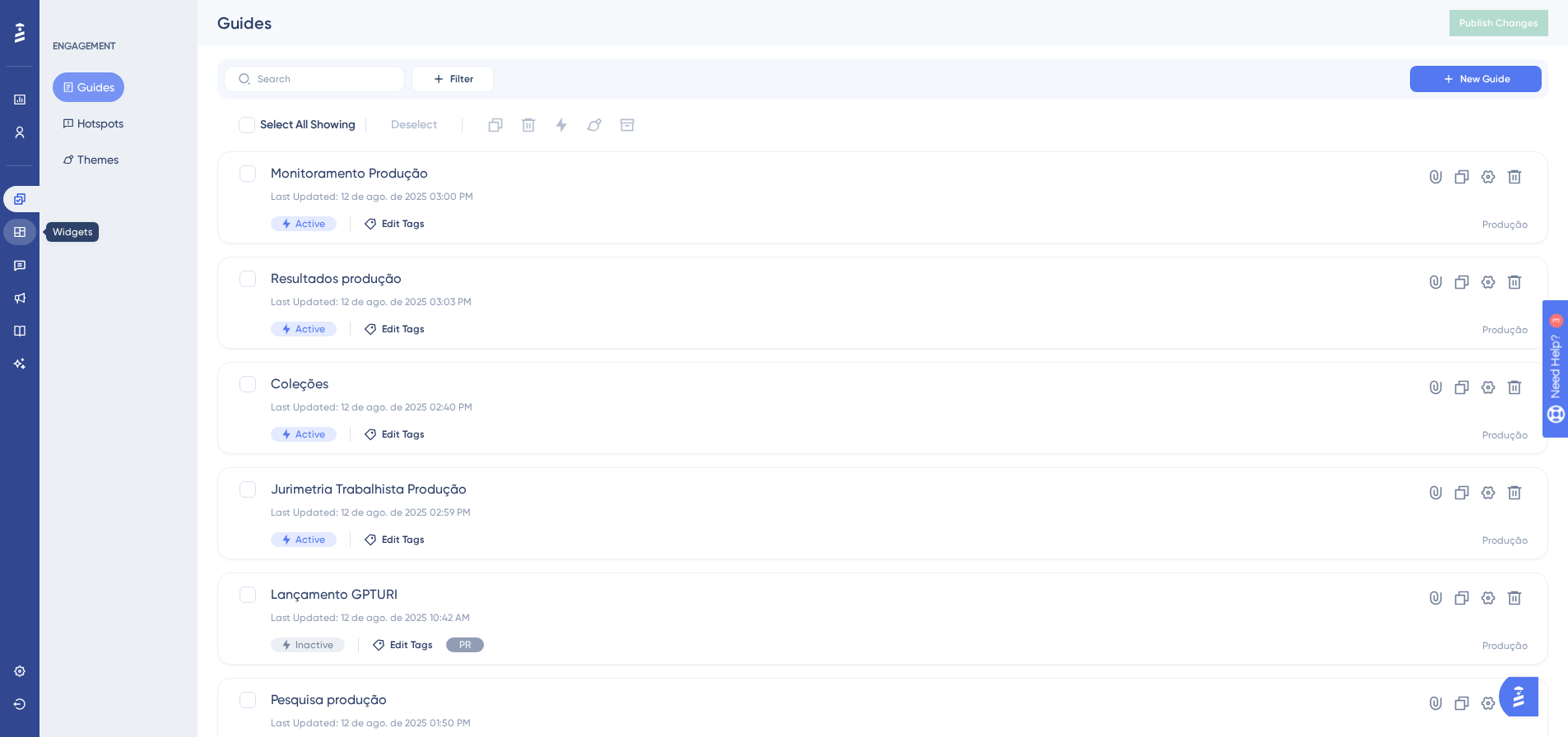
click at [9, 221] on link at bounding box center [19, 232] width 33 height 26
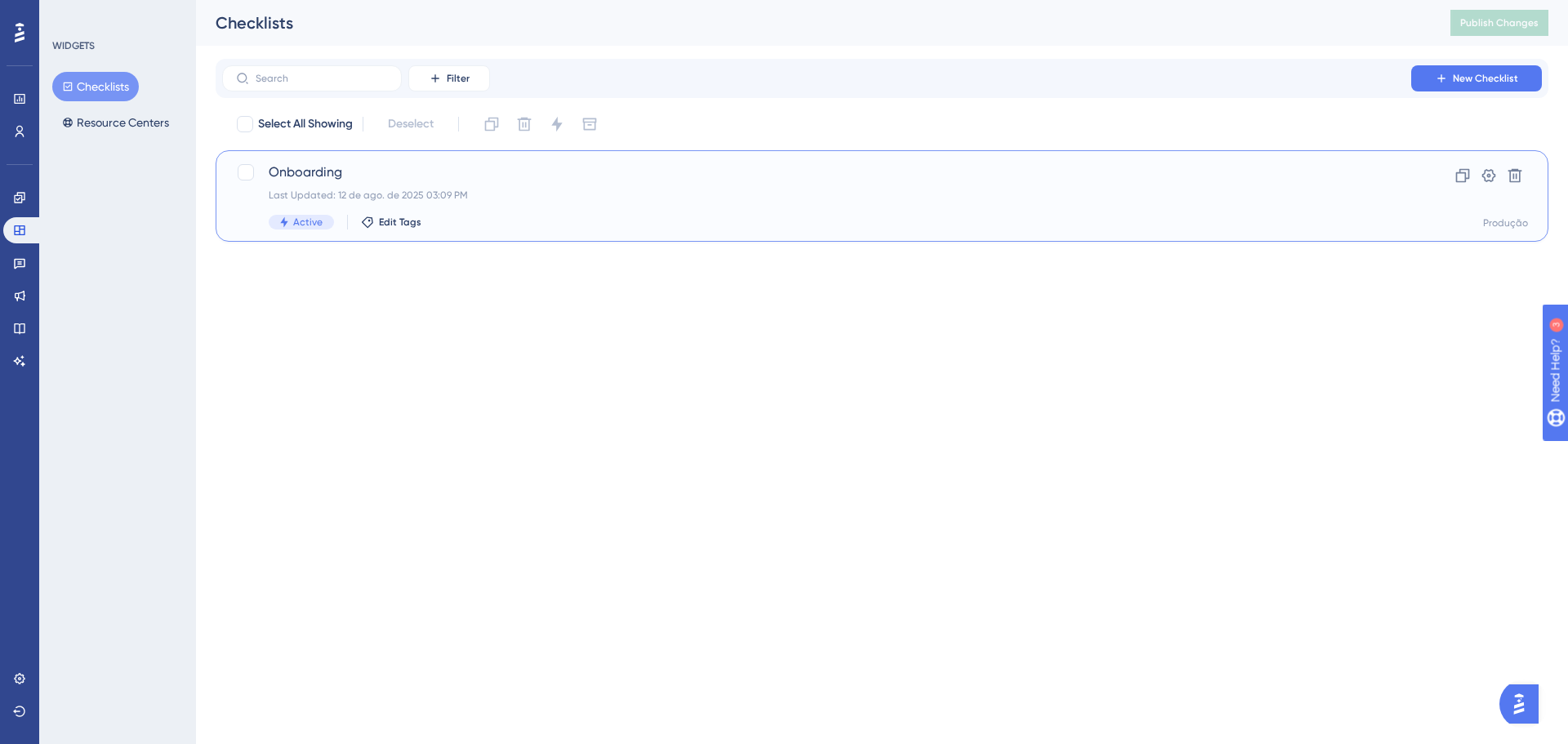
click at [472, 197] on div "Last Updated: 12 de ago. de 2025 03:09 PM" at bounding box center [817, 195] width 1096 height 13
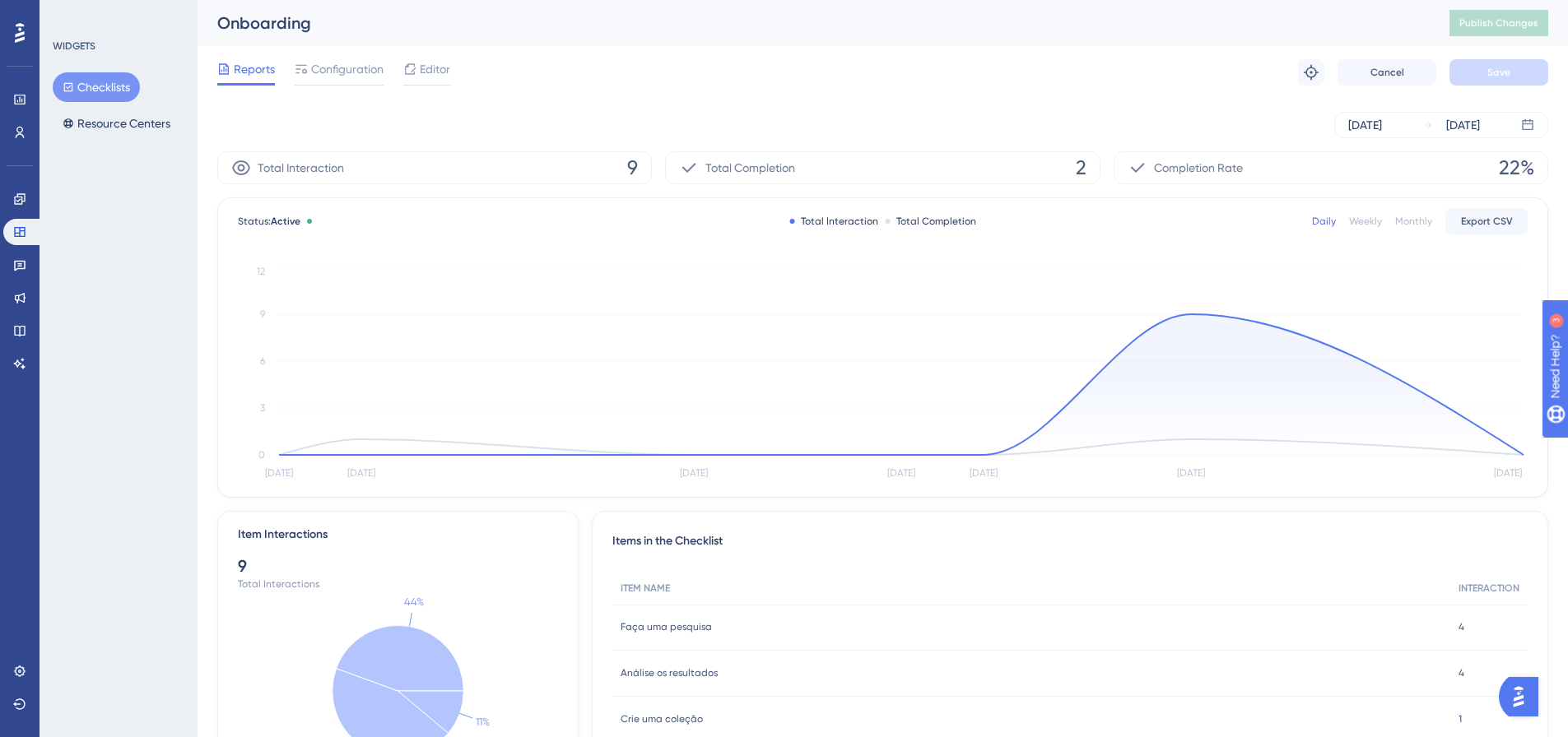
click at [1523, 457] on icon "[DATE] [DATE] [DATE] Aug [DATE] Aug [DATE] 0 3 6 9 12" at bounding box center [883, 373] width 1290 height 220
click at [1522, 454] on icon at bounding box center [902, 384] width 1245 height 141
click at [1525, 455] on icon "[DATE] [DATE] [DATE] Aug [DATE] Aug [DATE] 0 3 6 9 12" at bounding box center [883, 373] width 1290 height 220
